Goal: Information Seeking & Learning: Understand process/instructions

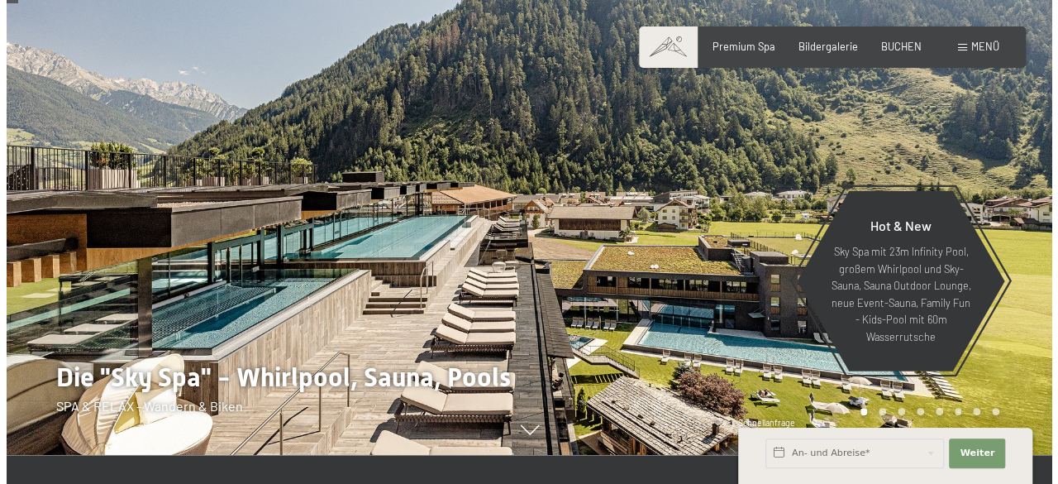
scroll to position [165, 0]
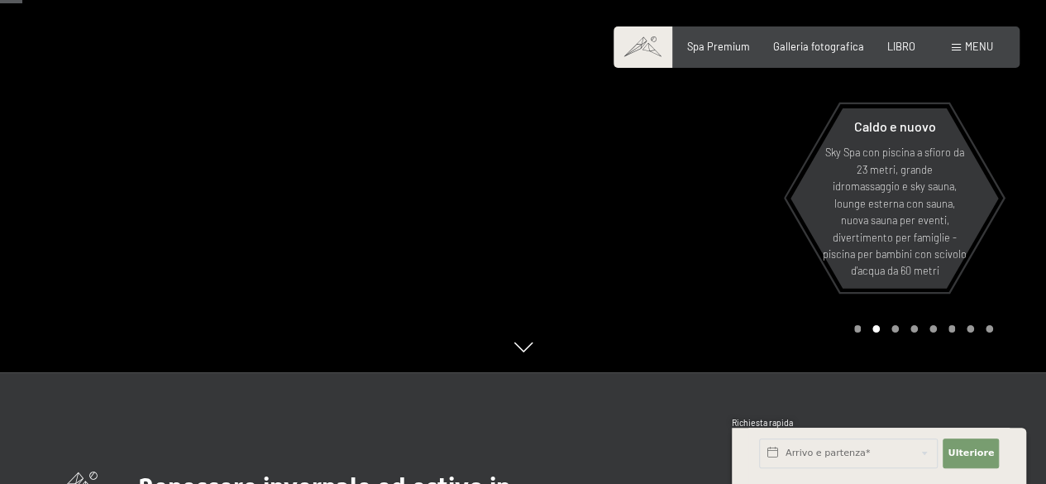
click at [979, 41] on font "menu" at bounding box center [979, 46] width 28 height 13
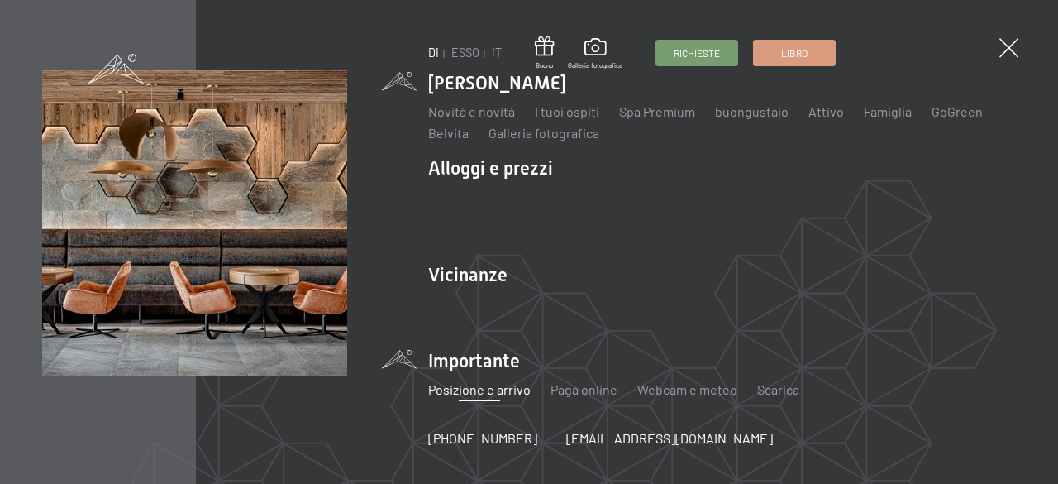
click at [495, 388] on font "Posizione e arrivo" at bounding box center [479, 389] width 103 height 16
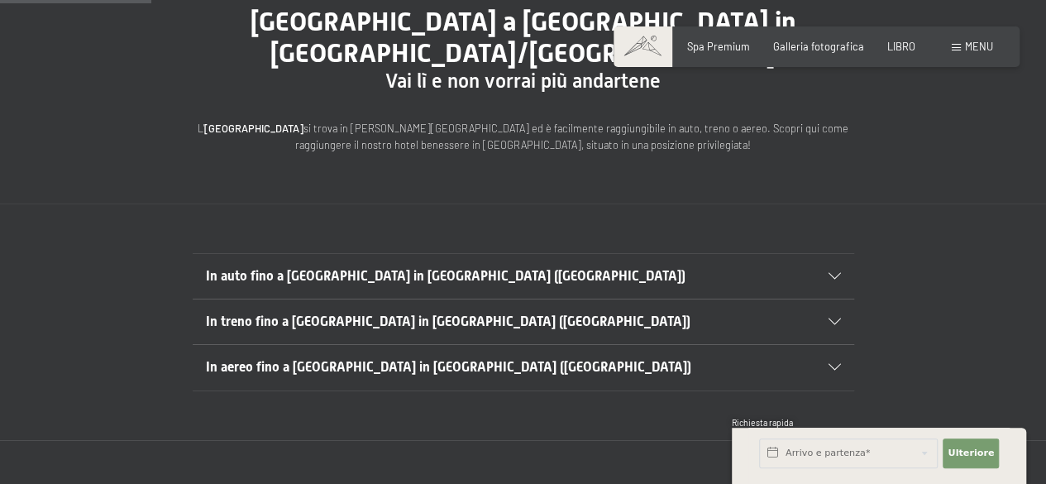
scroll to position [248, 0]
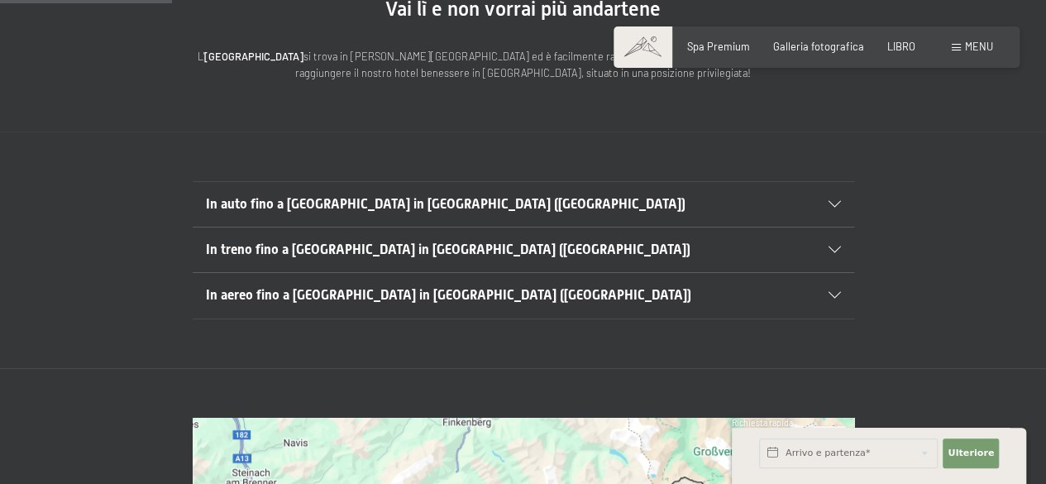
click at [492, 289] on h2 "In aereo fino a Lutago in Alto Adige (Italia)" at bounding box center [491, 295] width 571 height 18
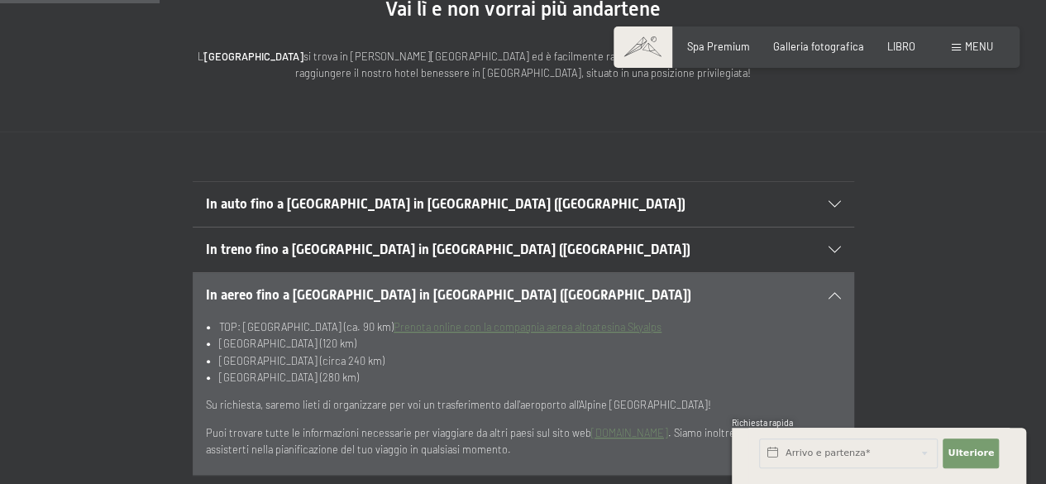
scroll to position [331, 0]
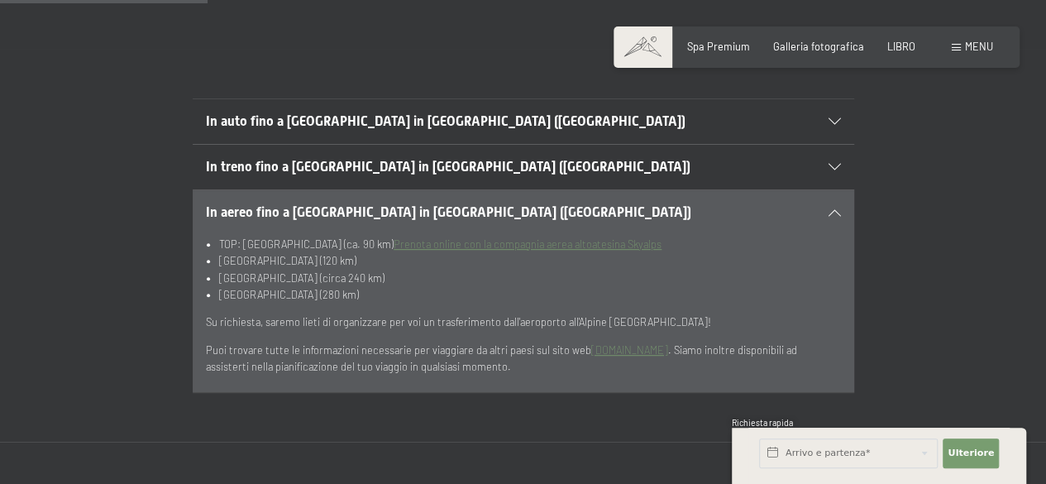
click at [625, 350] on font "www.rome2rio.com" at bounding box center [629, 349] width 77 height 13
